Goal: Task Accomplishment & Management: Use online tool/utility

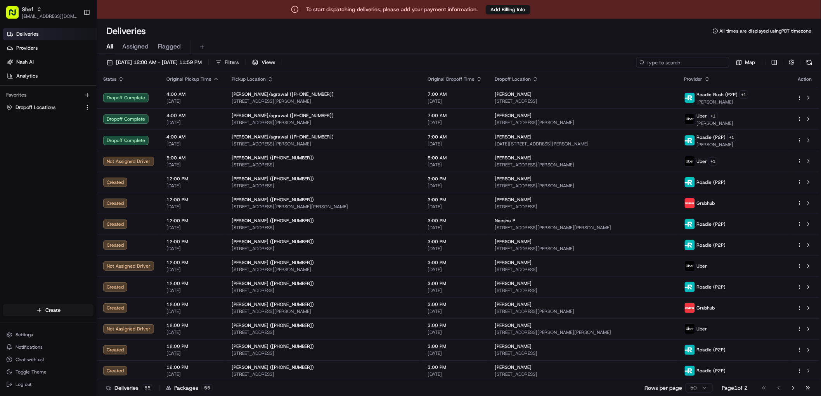
click at [701, 65] on input at bounding box center [682, 62] width 93 height 11
paste input "jAtGKBr8ANm"
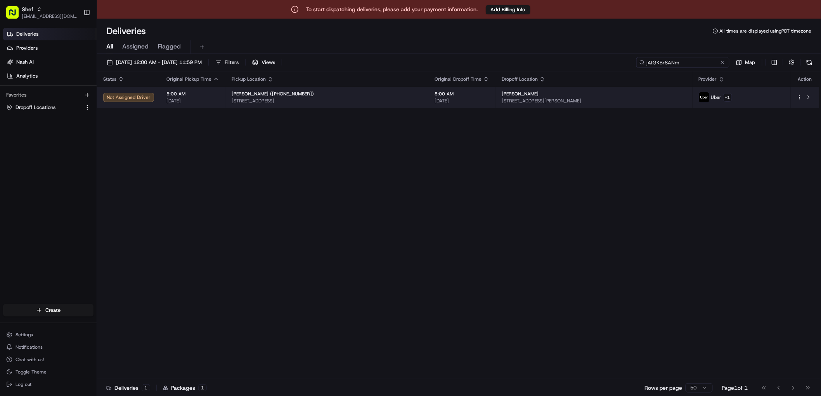
type input "jAtGKBr8ANm"
click at [327, 97] on div "[PERSON_NAME] ([PHONE_NUMBER])" at bounding box center [327, 94] width 191 height 6
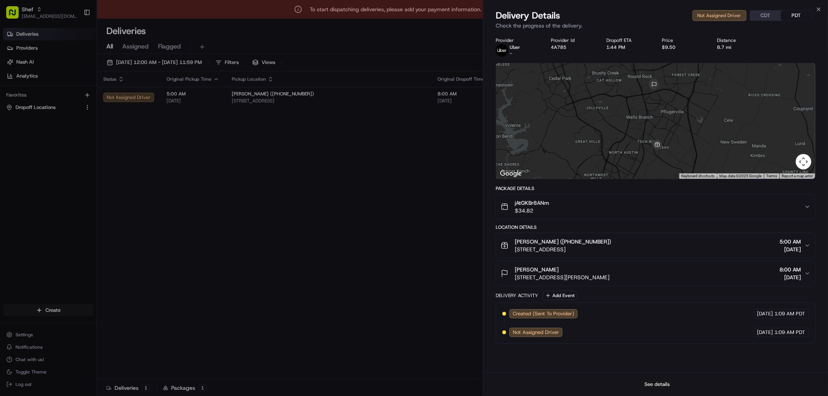
click at [662, 384] on button "See details" at bounding box center [657, 384] width 32 height 11
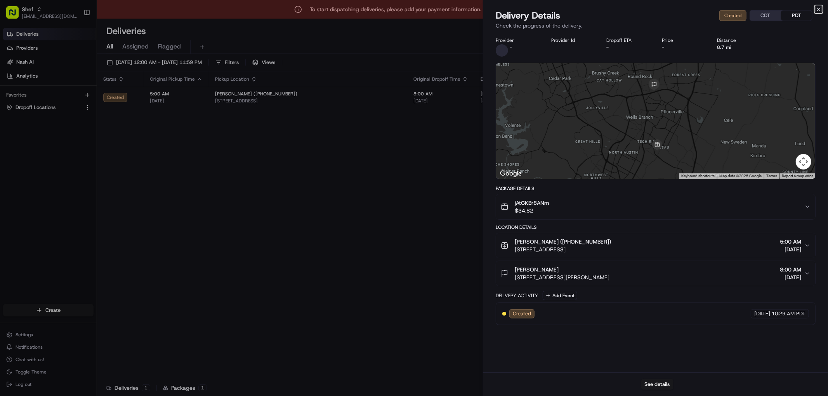
click at [818, 8] on icon "button" at bounding box center [818, 9] width 6 height 6
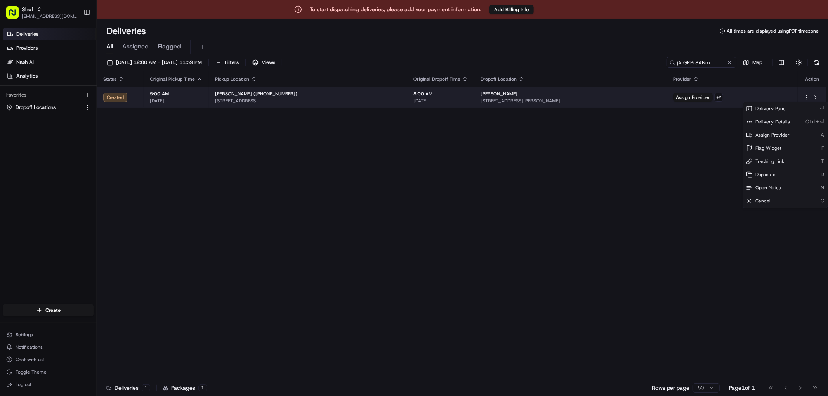
click at [800, 97] on html "To start dispatching deliveries, please add your payment information. Add Billi…" at bounding box center [414, 198] width 828 height 396
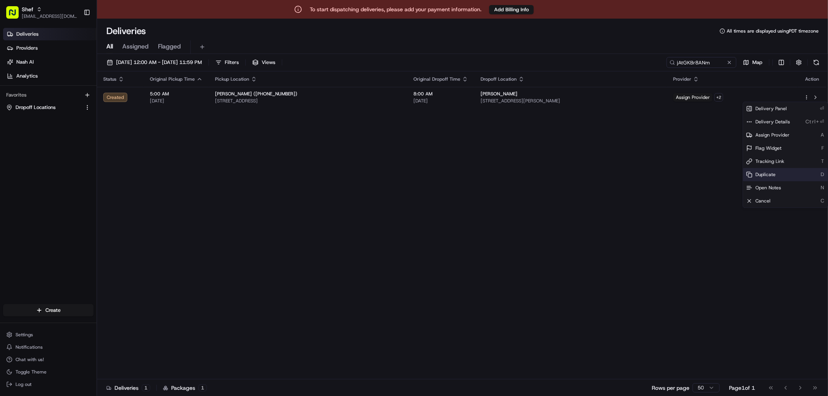
click at [782, 178] on div "Duplicate D" at bounding box center [785, 174] width 85 height 13
click at [38, 10] on html "To start dispatching deliveries, please add your payment information. Add Billi…" at bounding box center [414, 198] width 828 height 396
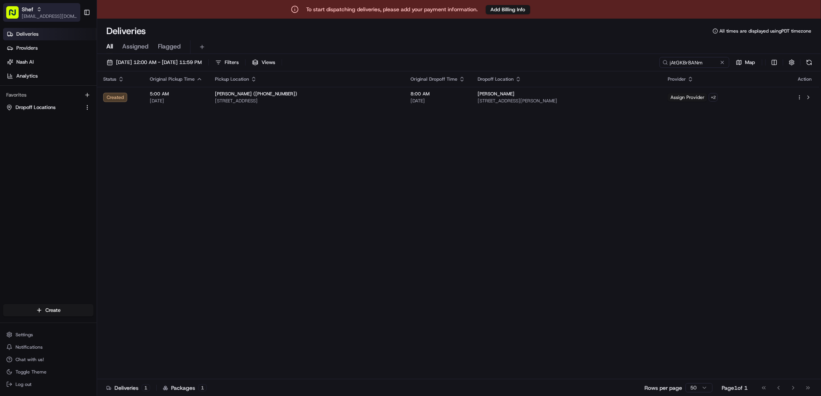
click at [39, 12] on icon "button" at bounding box center [38, 9] width 5 height 5
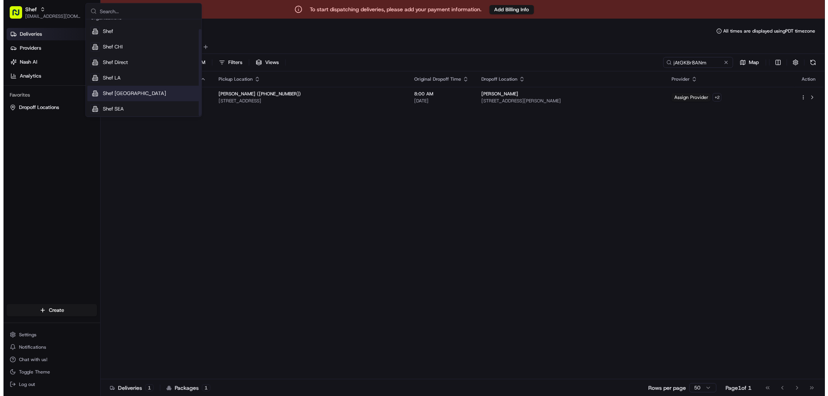
scroll to position [10, 0]
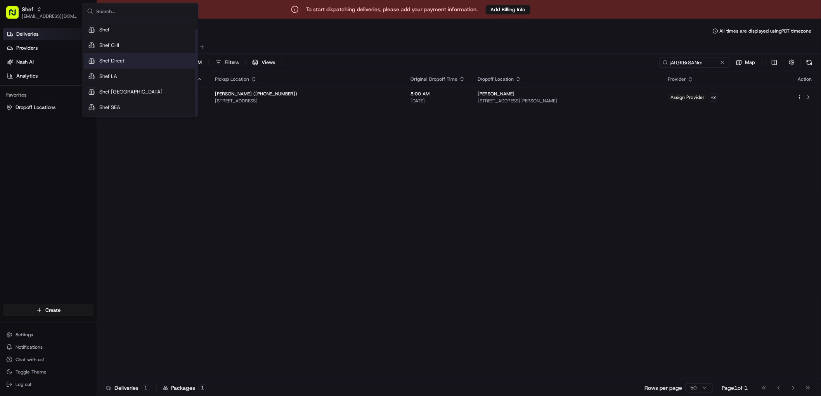
click at [133, 60] on div "Shef Direct" at bounding box center [140, 61] width 113 height 16
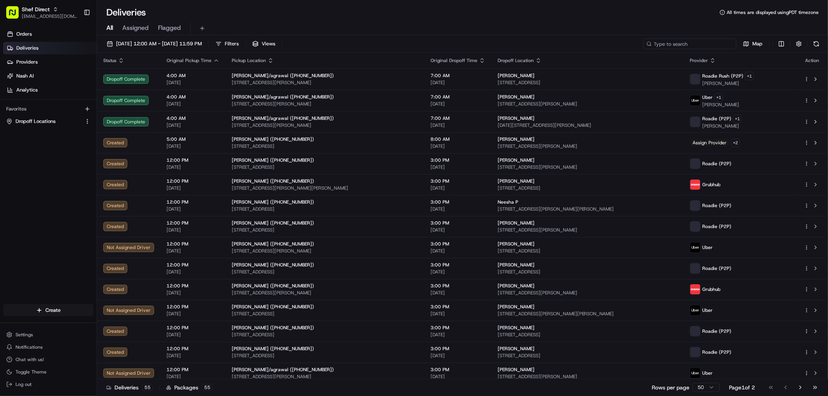
click at [719, 45] on input at bounding box center [689, 43] width 93 height 11
paste input "https://tracking.usenash.com/pkg_JmQsXPot3jJASJbfiHnvge"
type input "https://tracking.usenash.com/pkg_JmQsXPot3jJASJbfiHnvge"
click at [677, 43] on input at bounding box center [689, 43] width 93 height 11
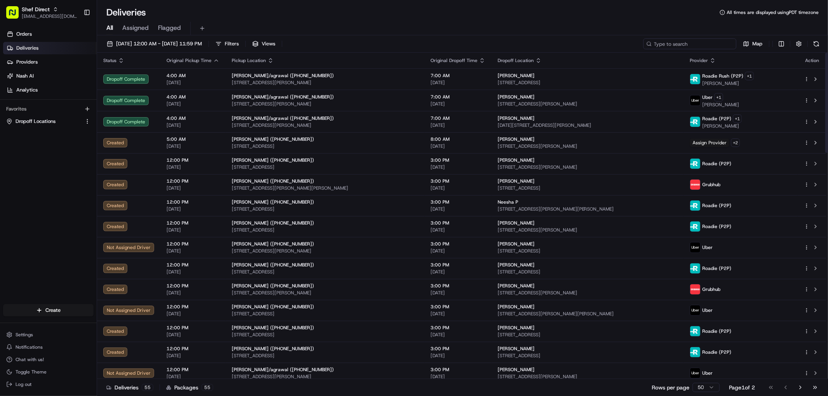
paste input "jAtGKBr8ANm"
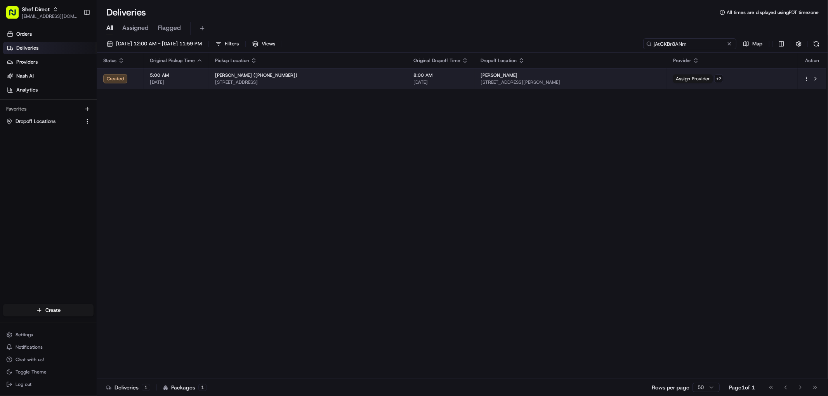
type input "jAtGKBr8ANm"
click at [806, 80] on html "Shef Direct supporthq@shef.com Toggle Sidebar Orders Deliveries Providers Nash …" at bounding box center [414, 198] width 828 height 396
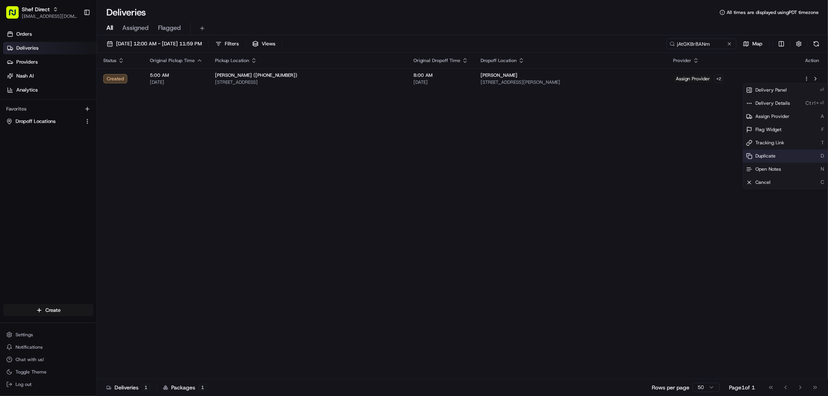
click at [773, 156] on span "Duplicate" at bounding box center [765, 156] width 20 height 6
click at [564, 164] on html "Shef Direct supporthq@shef.com Toggle Sidebar Orders Deliveries Providers Nash …" at bounding box center [414, 198] width 828 height 396
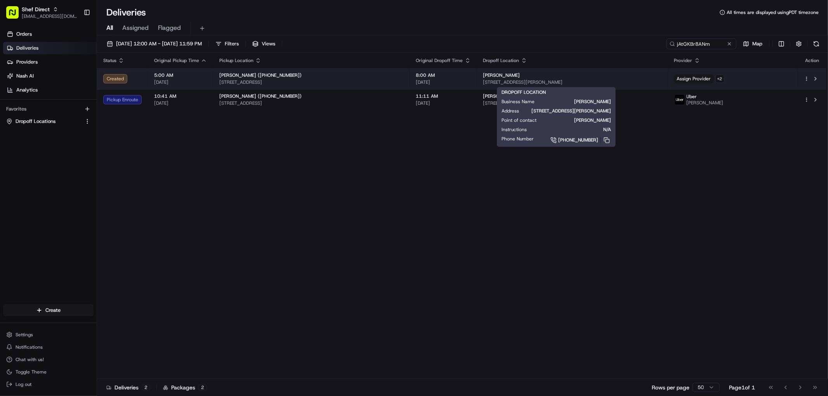
click at [599, 77] on div "[PERSON_NAME]" at bounding box center [572, 75] width 178 height 6
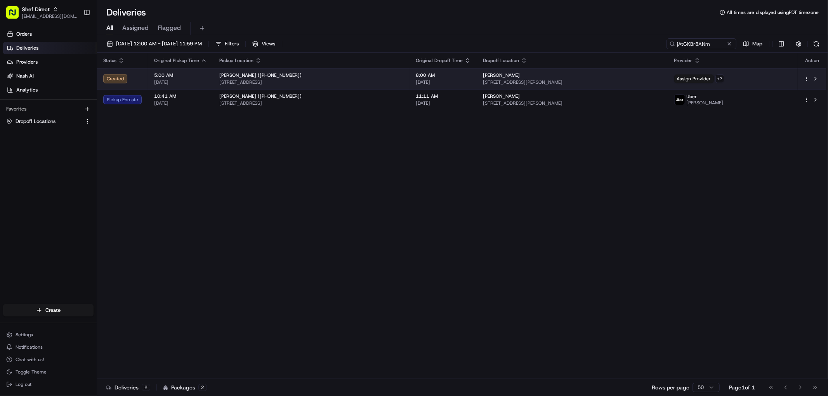
click at [804, 80] on html "Shef Direct supporthq@shef.com Toggle Sidebar Orders Deliveries Providers Nash …" at bounding box center [414, 198] width 828 height 396
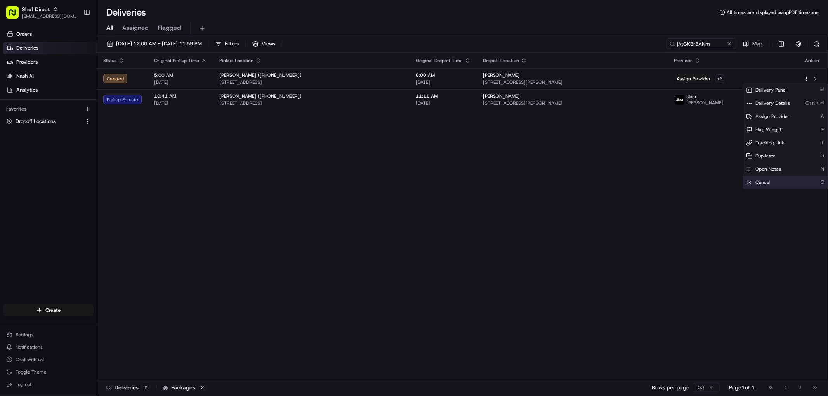
click at [779, 185] on div "Cancel C" at bounding box center [785, 182] width 85 height 13
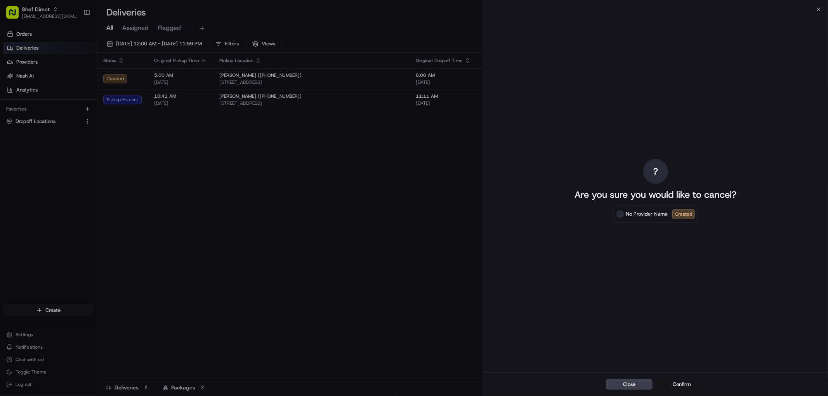
click at [686, 383] on button "Confirm" at bounding box center [681, 384] width 47 height 11
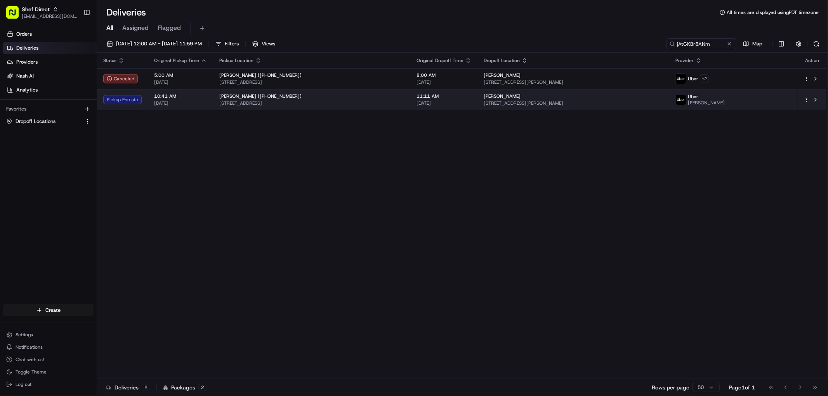
click at [358, 99] on div "[PERSON_NAME] ([PHONE_NUMBER])" at bounding box center [311, 96] width 185 height 6
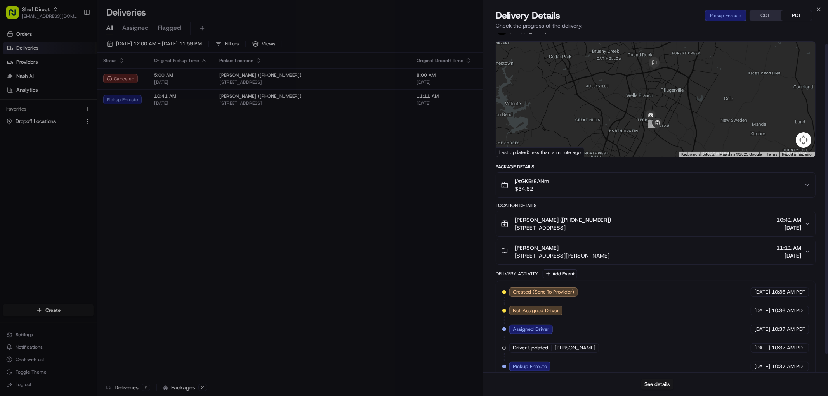
scroll to position [32, 0]
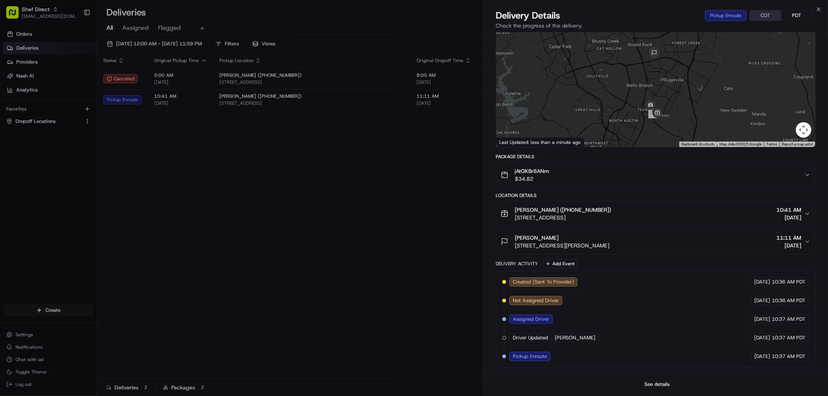
click at [659, 386] on button "See details" at bounding box center [657, 384] width 32 height 11
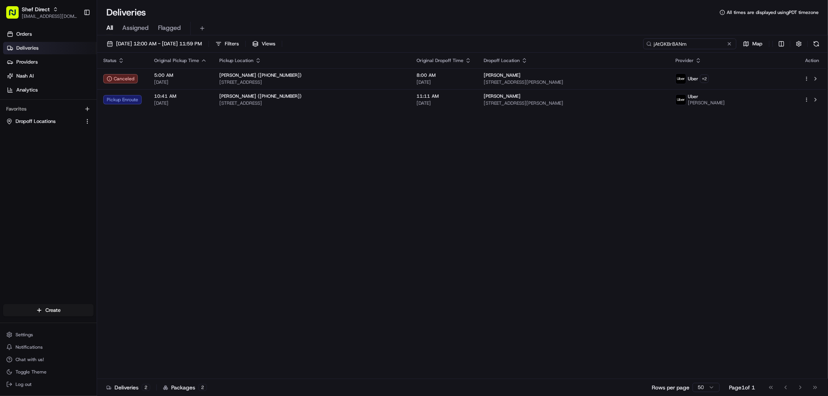
click at [718, 46] on input "jAtGKBr8ANm" at bounding box center [689, 43] width 93 height 11
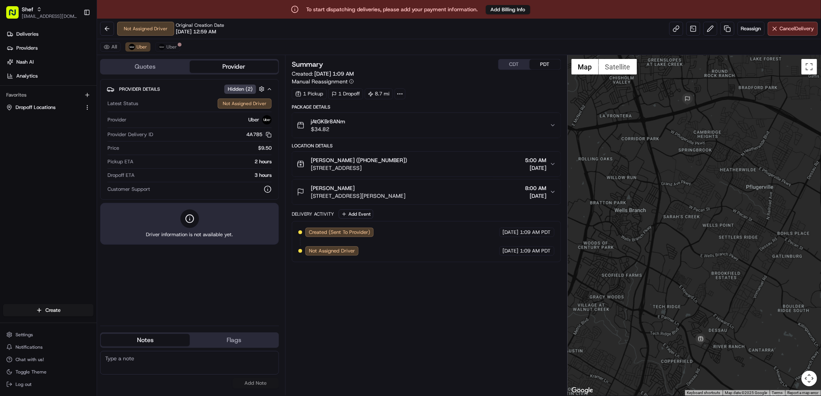
click at [447, 319] on div "Summary CDT PDT Created: 08/19/2025 1:09 AM Manual Reassignment 1 Pickup 1 Drop…" at bounding box center [426, 225] width 269 height 333
click at [240, 67] on button "Provider" at bounding box center [234, 67] width 89 height 12
click at [172, 48] on span "Uber" at bounding box center [171, 47] width 10 height 6
drag, startPoint x: 386, startPoint y: 336, endPoint x: 392, endPoint y: 334, distance: 5.6
click at [390, 334] on div "Summary CDT PDT Created: 08/19/2025 12:59 AM Manual Reassignment 1 Pickup 1 Dro…" at bounding box center [426, 225] width 269 height 333
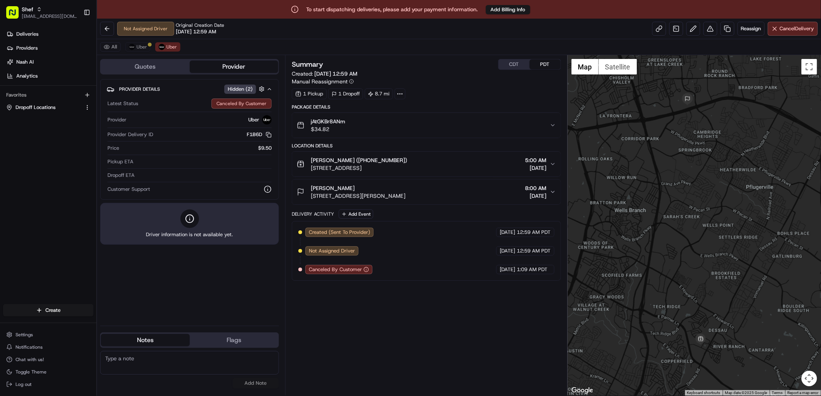
click at [419, 337] on div "Summary CDT PDT Created: 08/19/2025 12:59 AM Manual Reassignment 1 Pickup 1 Dro…" at bounding box center [426, 225] width 269 height 333
click at [387, 336] on div "Summary CDT PDT Created: 08/19/2025 12:59 AM Manual Reassignment 1 Pickup 1 Dro…" at bounding box center [426, 225] width 269 height 333
click at [391, 317] on div "Summary CDT PDT Created: 08/19/2025 12:59 AM Manual Reassignment 1 Pickup 1 Dro…" at bounding box center [426, 225] width 269 height 333
click at [366, 271] on icon "button" at bounding box center [366, 269] width 5 height 5
click at [402, 313] on div "Summary CDT PDT Created: 08/19/2025 12:59 AM Manual Reassignment 1 Pickup 1 Dro…" at bounding box center [426, 225] width 269 height 333
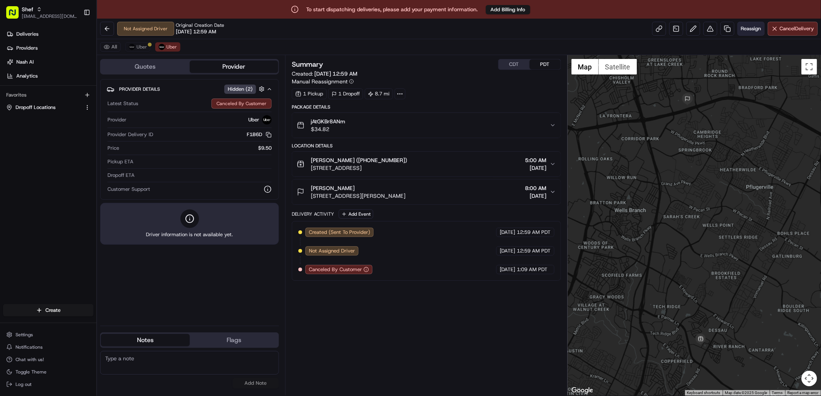
click at [750, 30] on span "Reassign" at bounding box center [751, 28] width 20 height 7
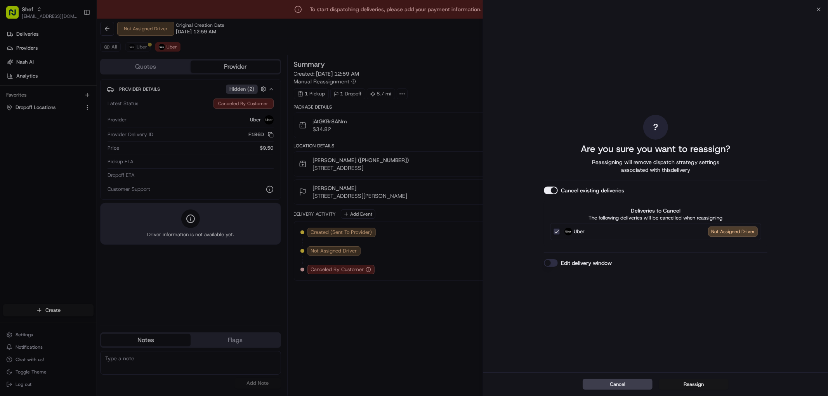
click at [709, 387] on button "Reassign" at bounding box center [693, 384] width 70 height 11
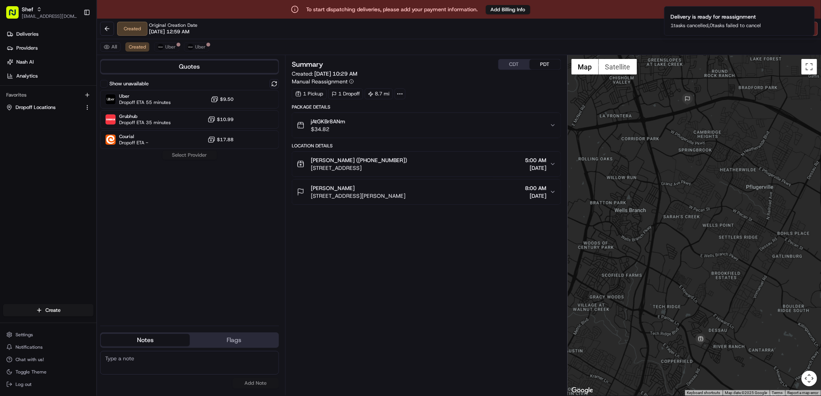
click at [400, 295] on div "Summary CDT PDT Created: 08/19/2025 10:29 AM Manual Reassignment 1 Pickup 1 Dro…" at bounding box center [426, 225] width 269 height 333
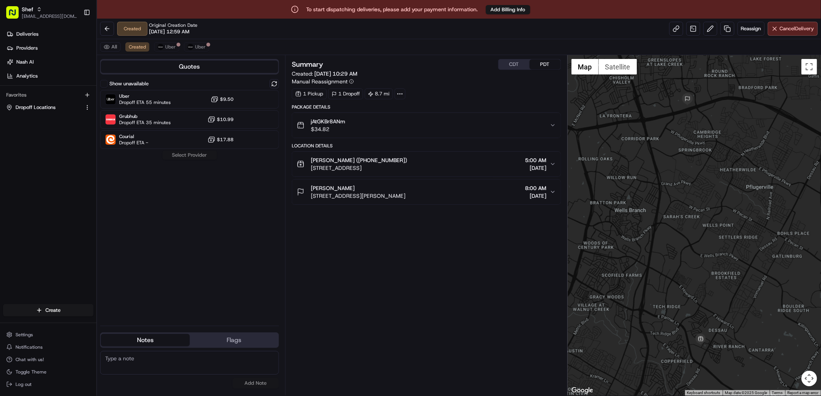
click at [391, 265] on div "Summary CDT PDT Created: 08/19/2025 10:29 AM Manual Reassignment 1 Pickup 1 Dro…" at bounding box center [426, 225] width 269 height 333
click at [372, 261] on div "Summary CDT PDT Created: 08/19/2025 10:29 AM Manual Reassignment 1 Pickup 1 Dro…" at bounding box center [426, 225] width 269 height 333
click at [678, 30] on link at bounding box center [676, 29] width 14 height 14
click at [677, 31] on link at bounding box center [676, 29] width 14 height 14
click at [435, 290] on div "Summary CDT PDT Created: 08/19/2025 10:29 AM Manual Reassignment 1 Pickup 1 Dro…" at bounding box center [426, 225] width 269 height 333
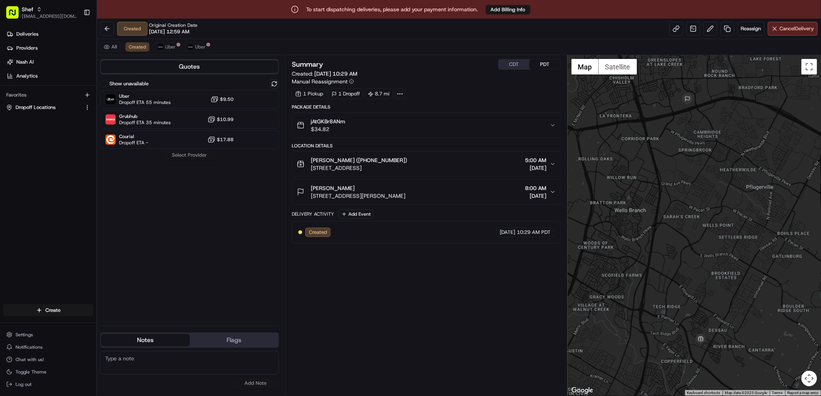
click at [462, 304] on div "Summary CDT PDT Created: 08/19/2025 10:29 AM Manual Reassignment 1 Pickup 1 Dro…" at bounding box center [426, 225] width 269 height 333
click at [453, 263] on div "Summary CDT PDT Created: 08/19/2025 10:29 AM Manual Reassignment 1 Pickup 1 Dro…" at bounding box center [426, 225] width 269 height 333
click at [374, 268] on div "Summary CDT PDT Created: 08/19/2025 10:29 AM Manual Reassignment 1 Pickup 1 Dro…" at bounding box center [426, 225] width 269 height 333
click at [402, 276] on div "Summary CDT PDT Created: 08/19/2025 10:29 AM Manual Reassignment 1 Pickup 1 Dro…" at bounding box center [426, 225] width 269 height 333
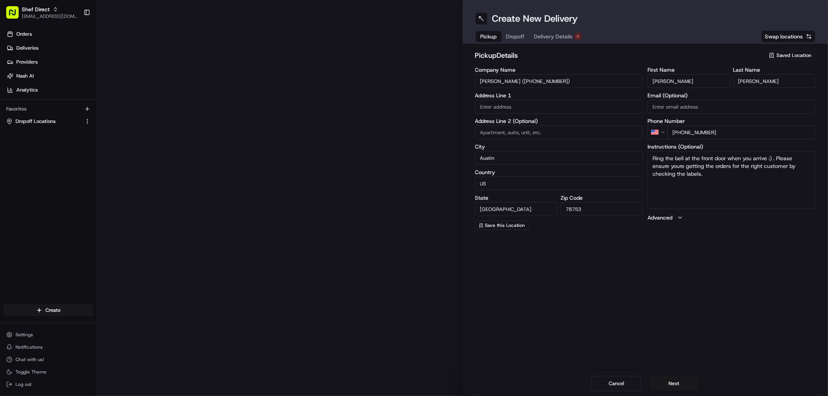
type input "1508 Verdana Dr"
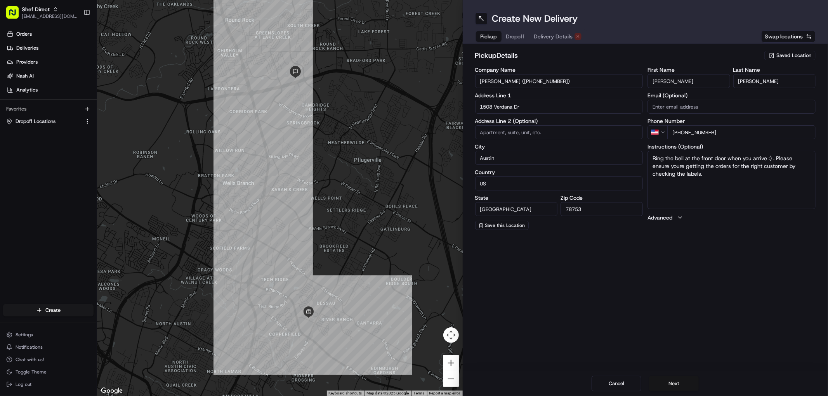
click at [678, 383] on button "Next" at bounding box center [674, 384] width 50 height 16
click at [674, 277] on div "Create New Delivery Pickup Dropoff Delivery Details Swap locations dropoff Deta…" at bounding box center [646, 198] width 366 height 396
click at [787, 293] on div "Create New Delivery Pickup Dropoff Delivery Details Swap locations dropoff Deta…" at bounding box center [646, 198] width 366 height 396
click at [679, 385] on button "Next" at bounding box center [674, 384] width 50 height 16
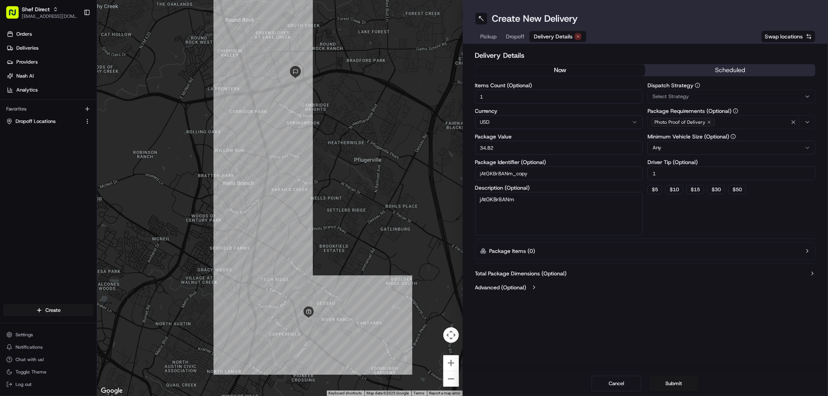
click at [560, 69] on button "now" at bounding box center [560, 70] width 170 height 12
click at [561, 68] on button "now" at bounding box center [560, 70] width 170 height 12
click at [654, 190] on button "$ 5" at bounding box center [654, 189] width 15 height 9
type input "5"
click at [674, 385] on button "Submit" at bounding box center [674, 384] width 50 height 16
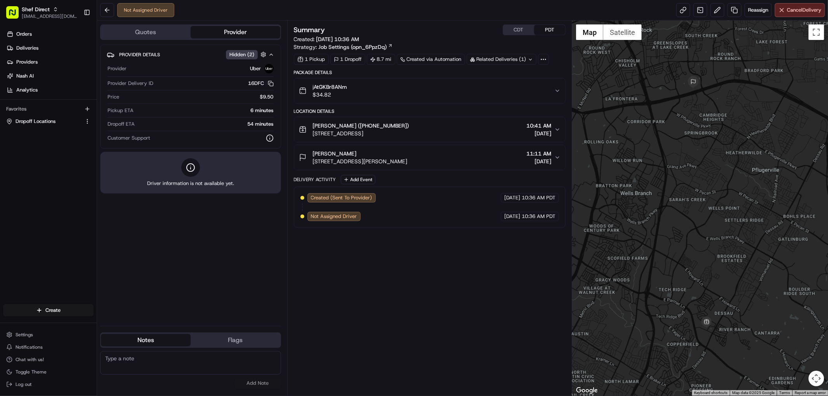
drag, startPoint x: 443, startPoint y: 282, endPoint x: 455, endPoint y: 285, distance: 12.9
click at [444, 282] on div "Summary CDT PDT Created: 08/19/2025 10:36 AM Strategy: Job Settings (opn_6PpzDq…" at bounding box center [430, 207] width 272 height 367
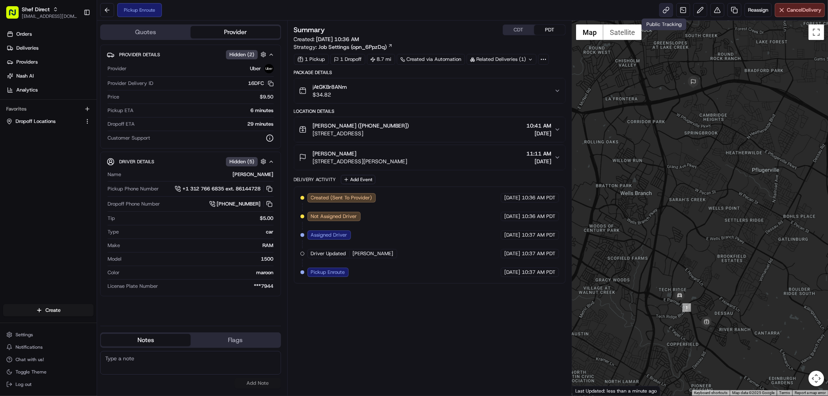
click at [664, 9] on link at bounding box center [666, 10] width 14 height 14
click at [400, 348] on div "Summary CDT PDT Created: 08/19/2025 10:36 AM Strategy: Job Settings (opn_6PpzDq…" at bounding box center [430, 207] width 272 height 367
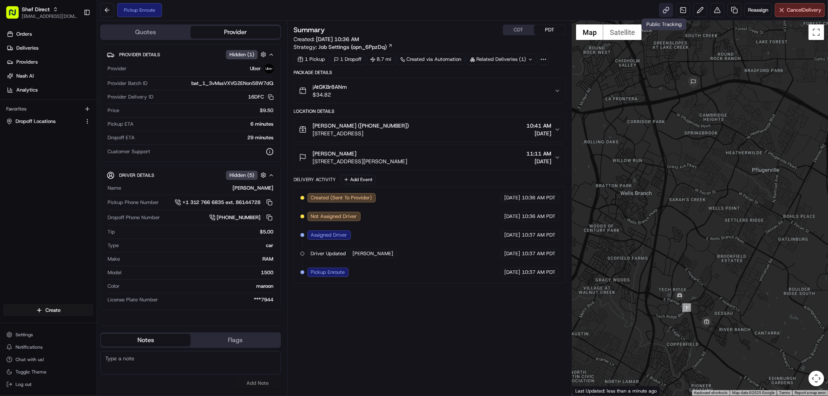
click at [662, 12] on link at bounding box center [666, 10] width 14 height 14
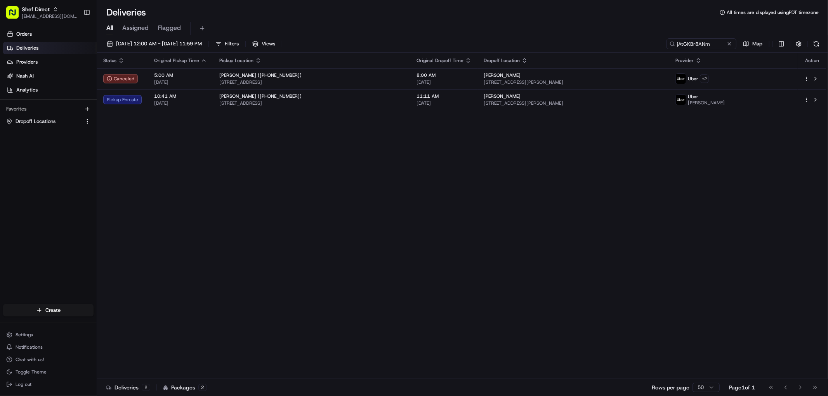
drag, startPoint x: 339, startPoint y: 168, endPoint x: 367, endPoint y: 166, distance: 27.6
click at [342, 166] on div "Status Original Pickup Time Pickup Location Original Dropoff Time Dropoff Locat…" at bounding box center [461, 216] width 729 height 326
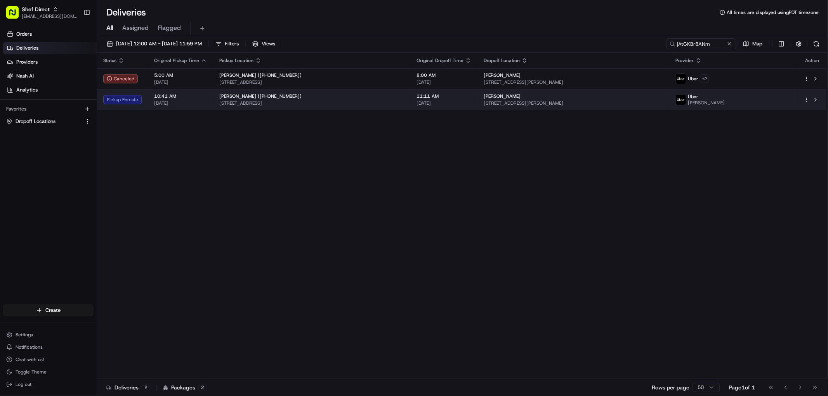
click at [237, 100] on span "[STREET_ADDRESS]" at bounding box center [311, 103] width 185 height 6
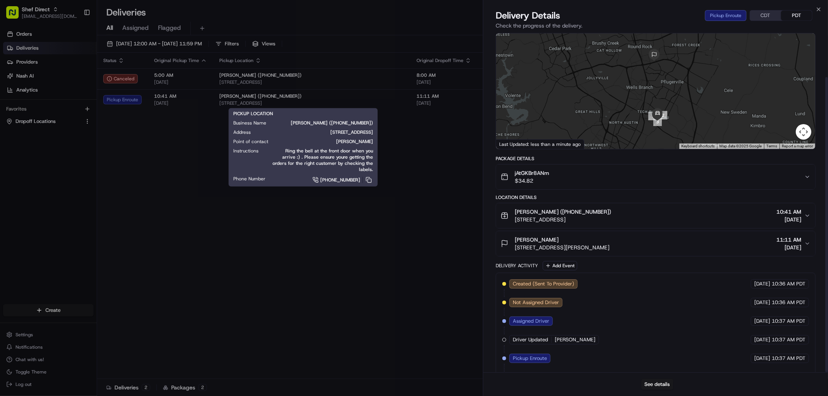
scroll to position [51, 0]
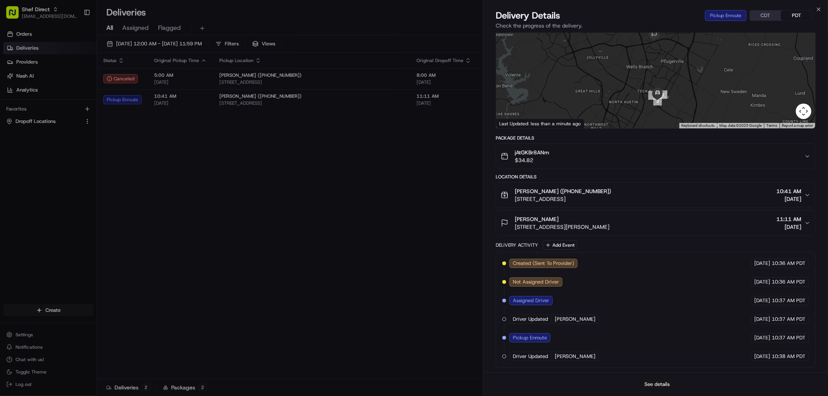
click at [653, 386] on button "See details" at bounding box center [657, 384] width 32 height 11
